Goal: Information Seeking & Learning: Learn about a topic

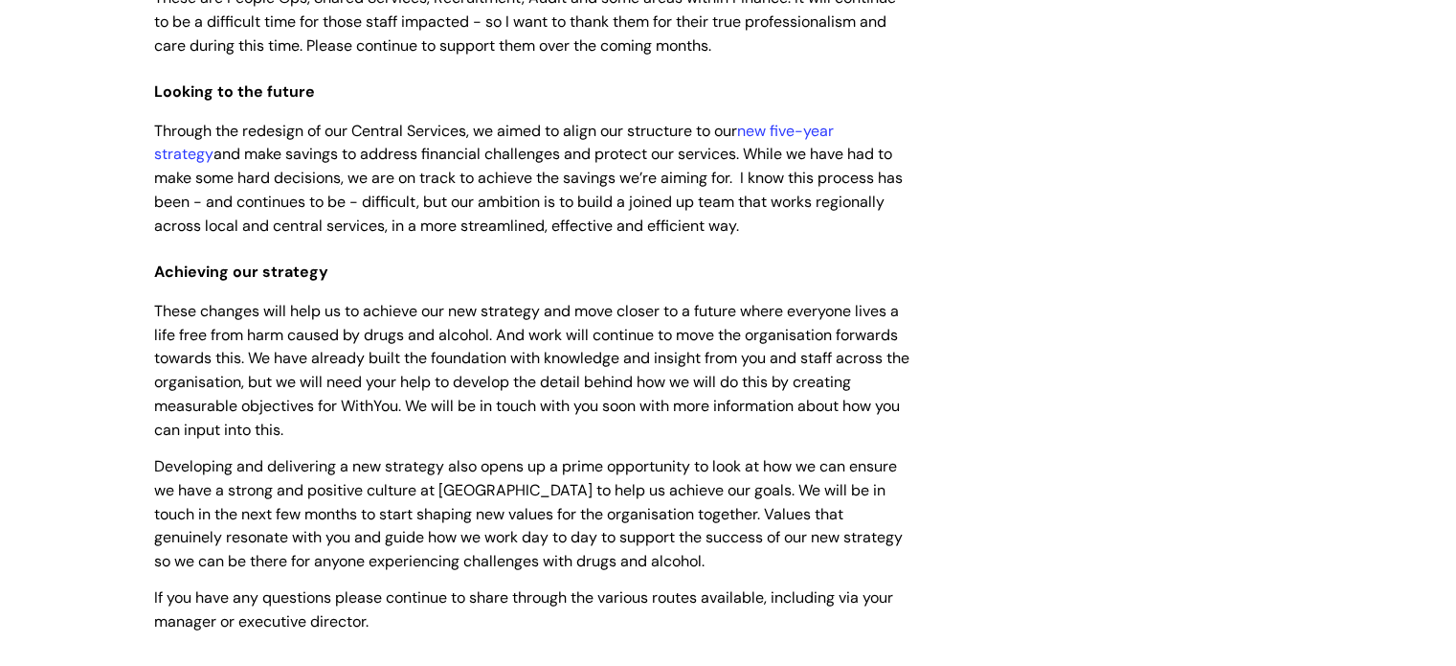
scroll to position [926, 0]
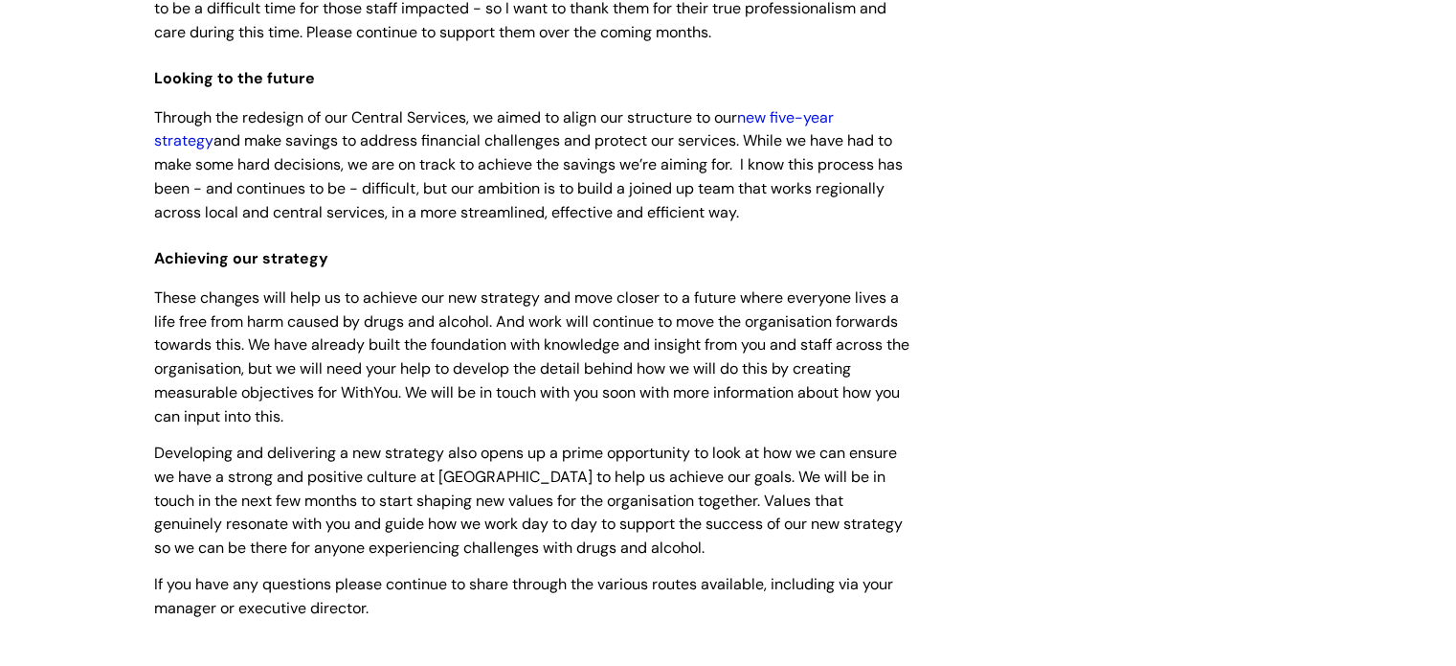
click at [810, 119] on link "new five-year strategy" at bounding box center [494, 129] width 680 height 44
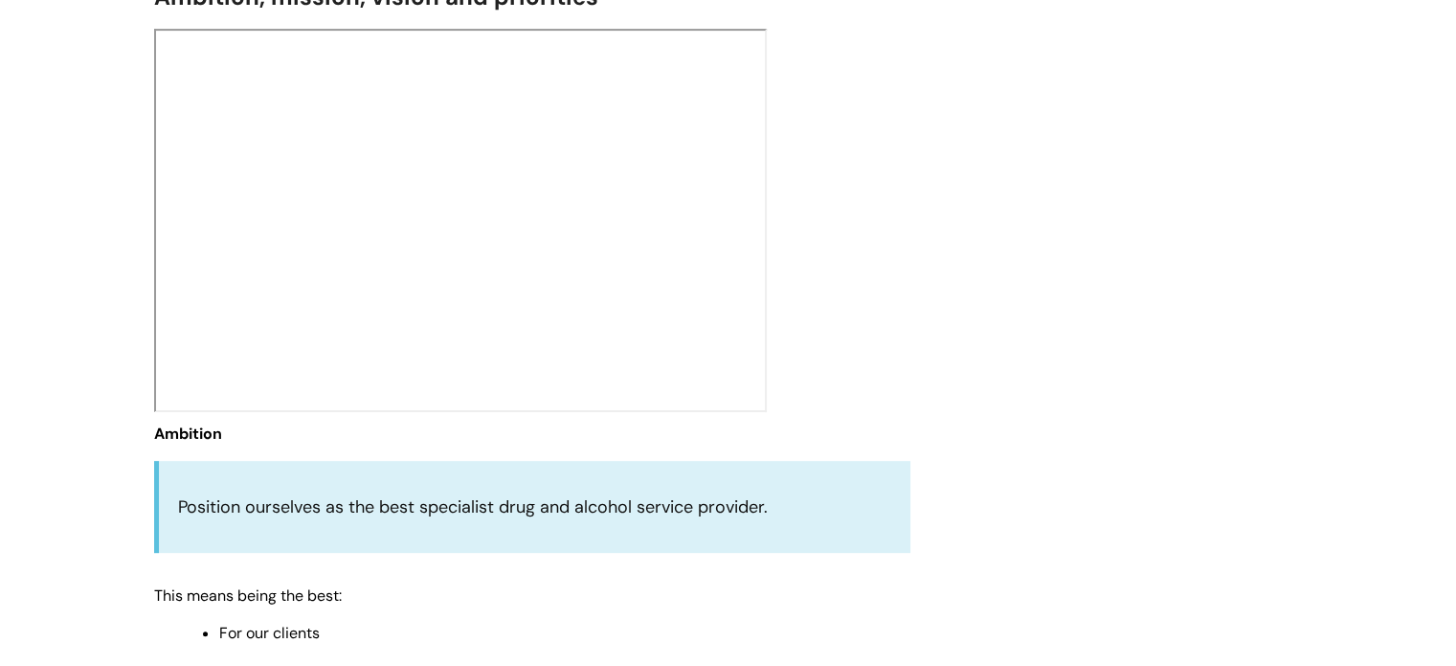
scroll to position [691, 0]
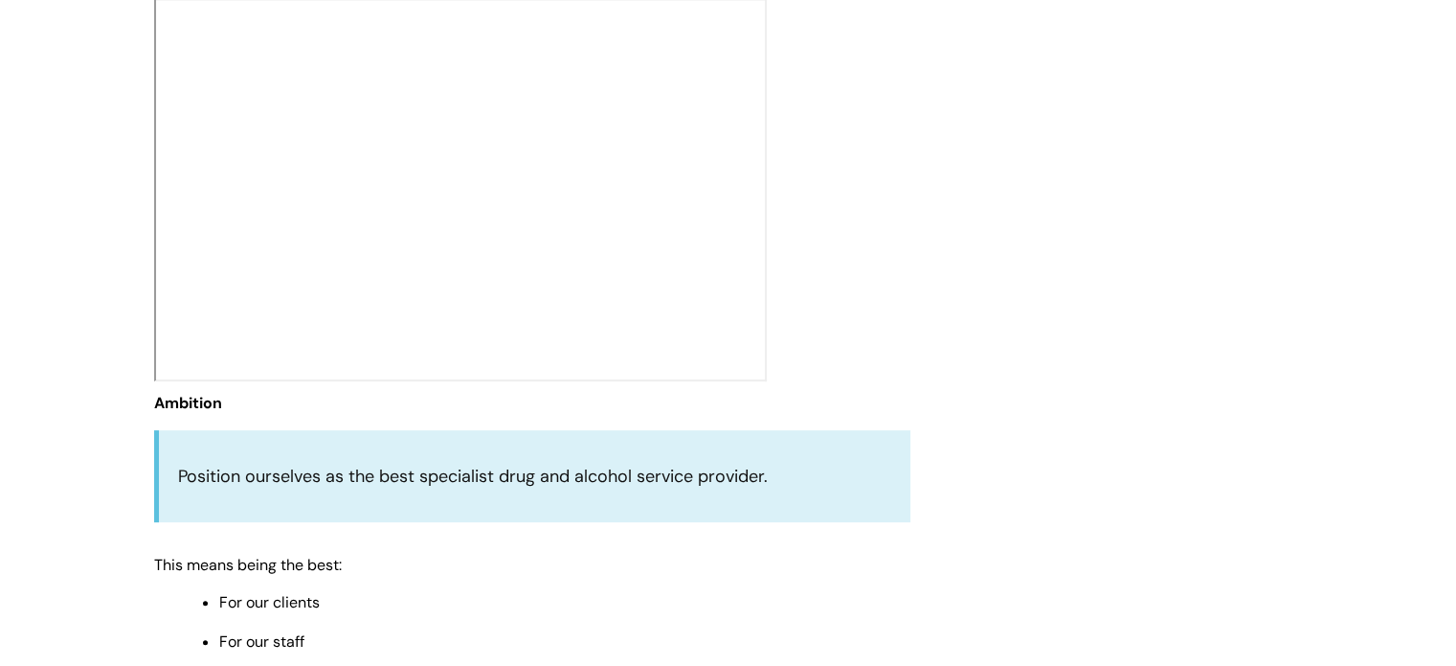
drag, startPoint x: 1459, startPoint y: 86, endPoint x: 1459, endPoint y: 189, distance: 102.5
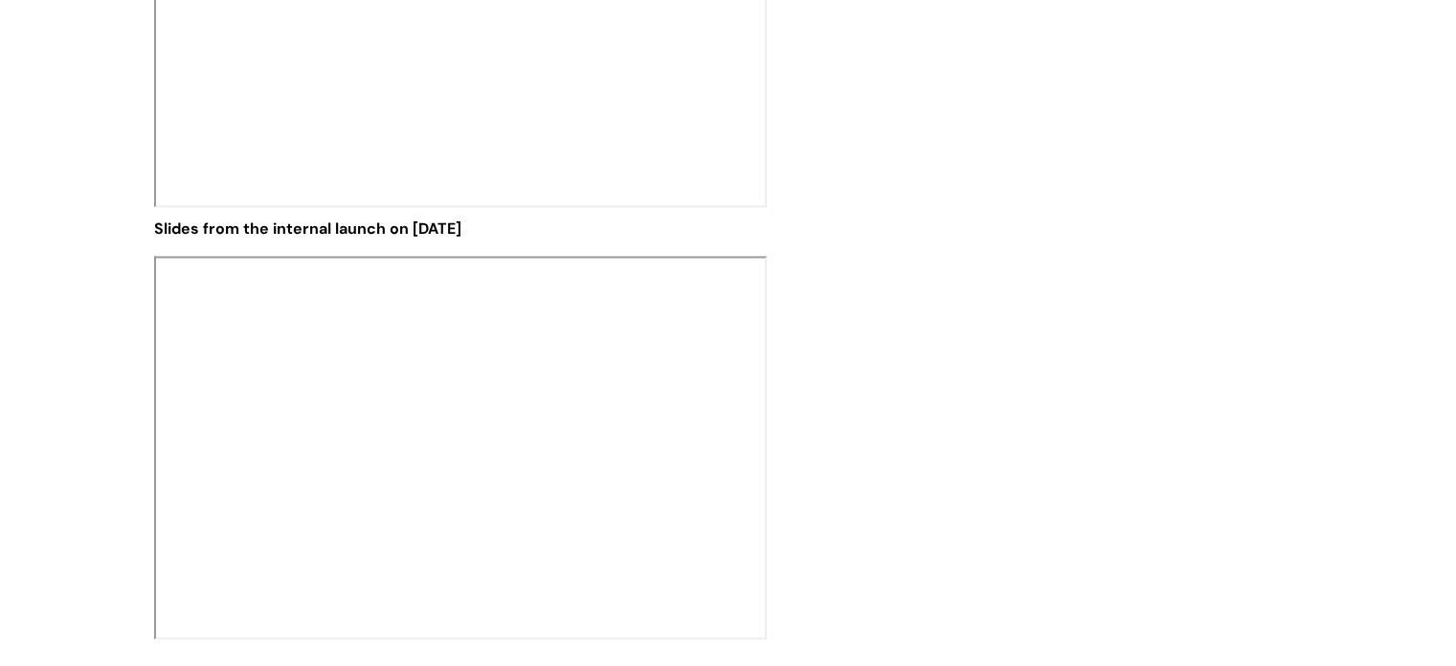
scroll to position [3608, 0]
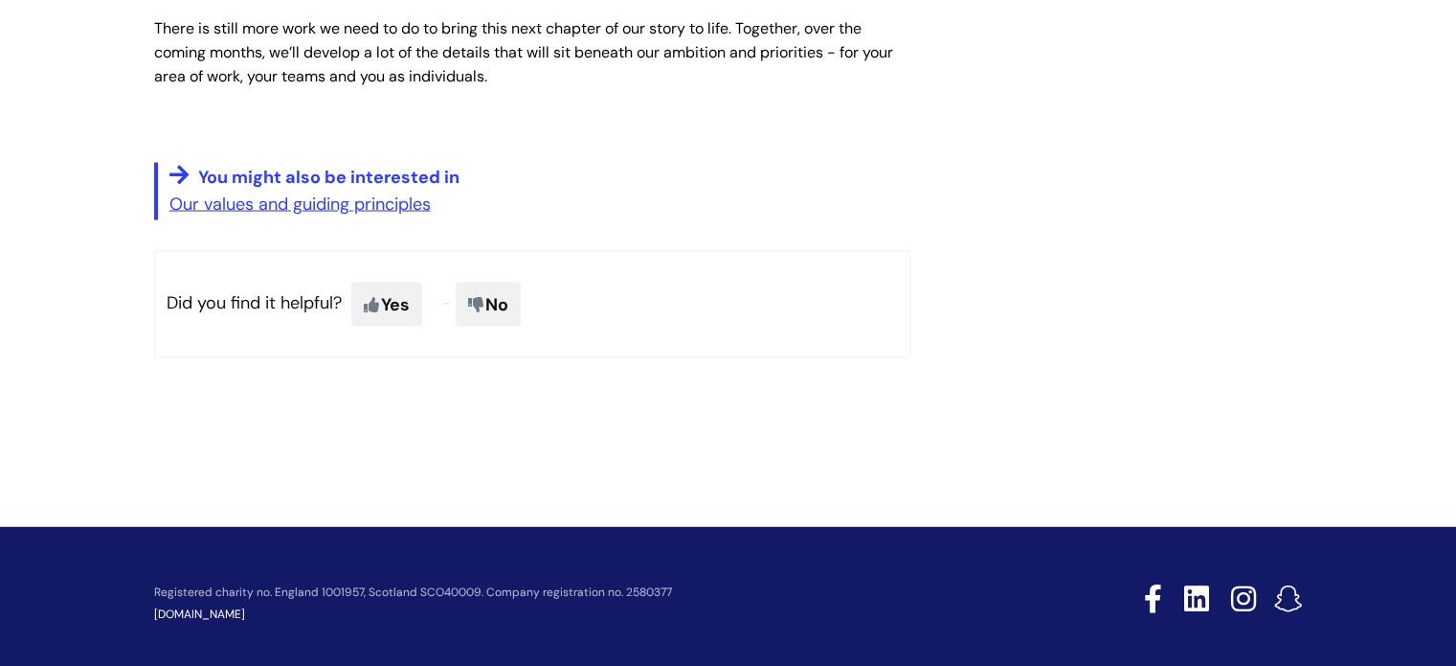
drag, startPoint x: 133, startPoint y: 79, endPoint x: 617, endPoint y: 72, distance: 483.6
copy div "Info Hub Categories Working here Who we are Our organisational strategy Modifie…"
